Goal: Find specific page/section: Find specific page/section

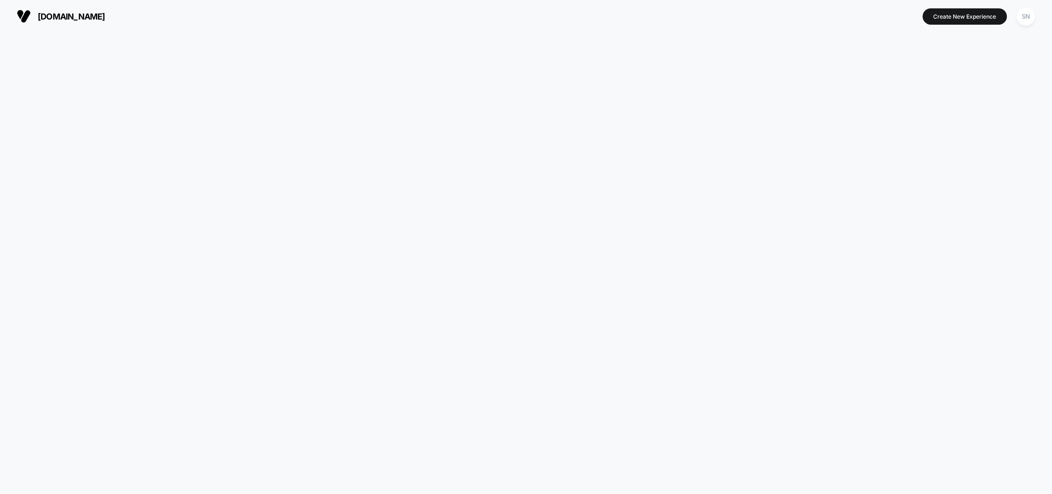
click at [97, 23] on button "[DOMAIN_NAME]" at bounding box center [61, 16] width 94 height 15
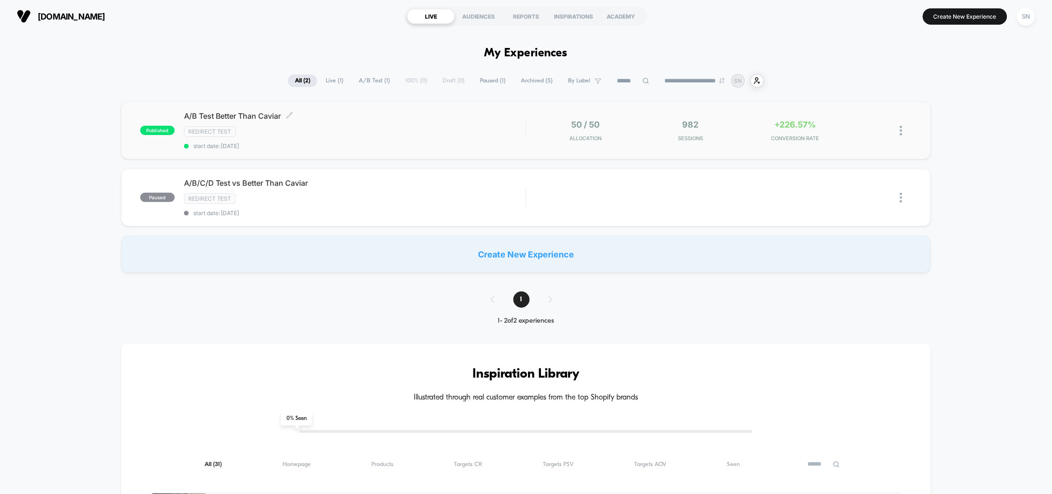
click at [353, 132] on div "Redirect Test" at bounding box center [355, 131] width 342 height 11
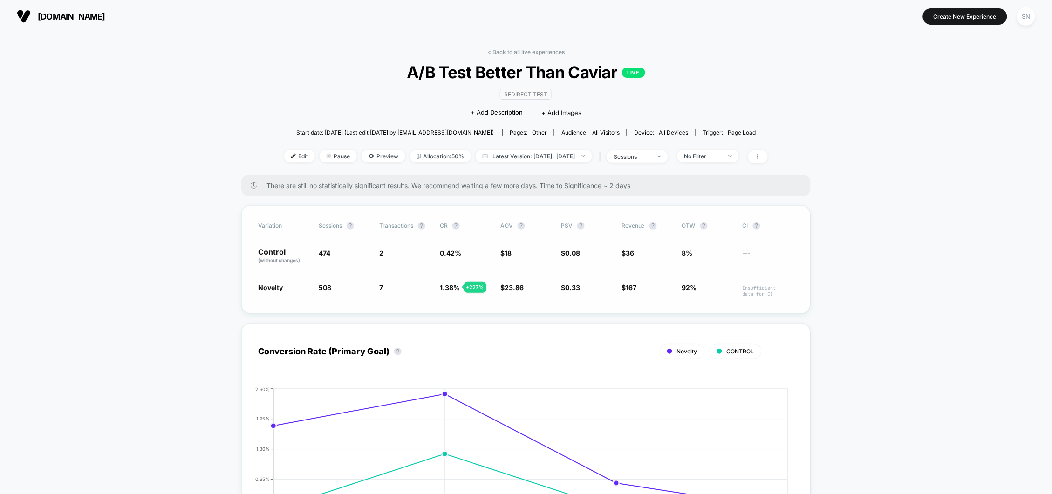
scroll to position [98, 0]
